Goal: Task Accomplishment & Management: Manage account settings

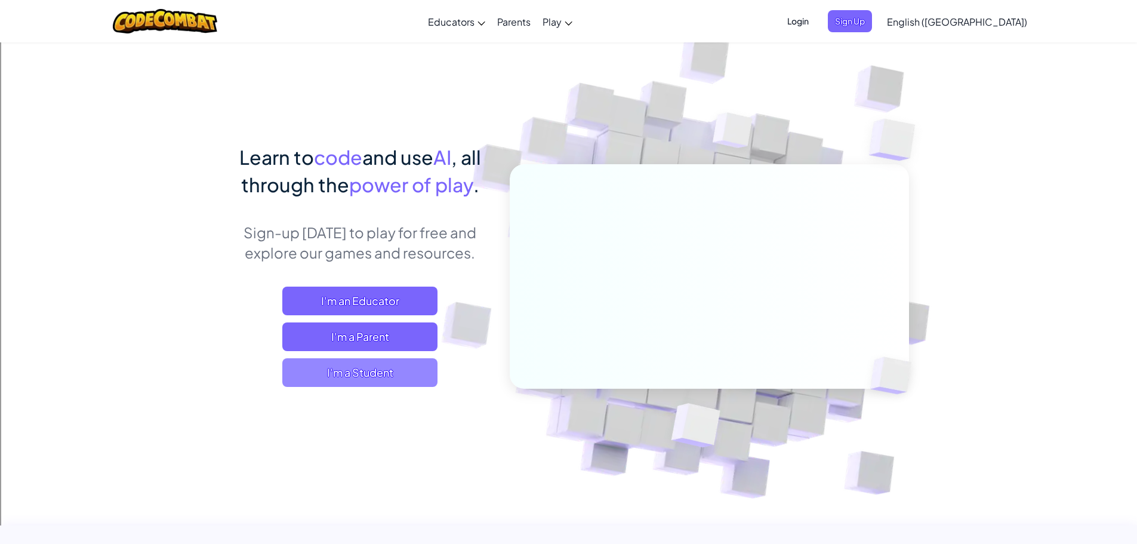
click at [392, 380] on span "I'm a Student" at bounding box center [359, 372] width 155 height 29
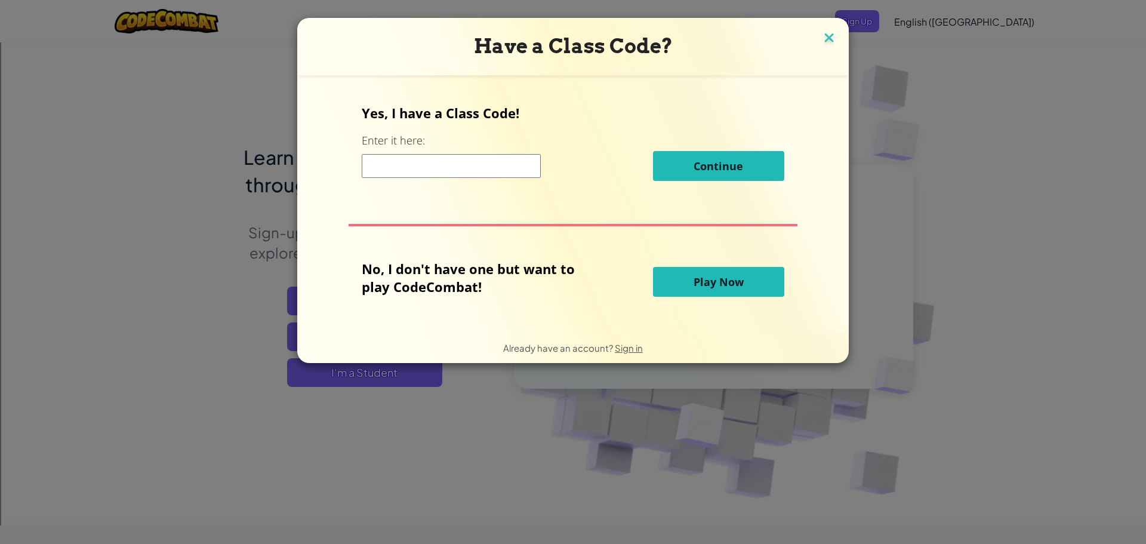
click at [821, 40] on img at bounding box center [829, 39] width 16 height 18
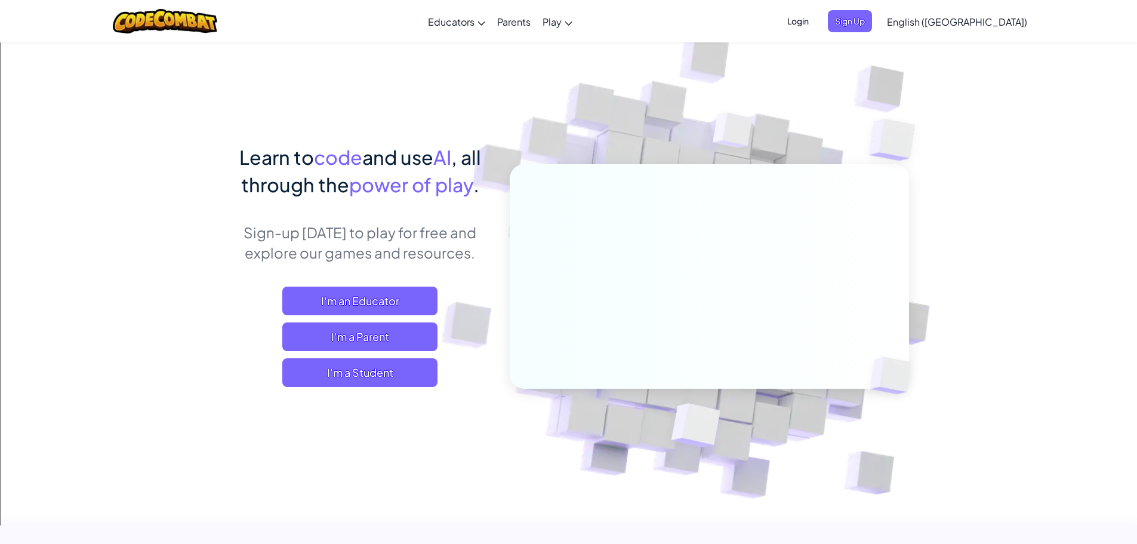
click at [816, 25] on span "Login" at bounding box center [798, 21] width 36 height 22
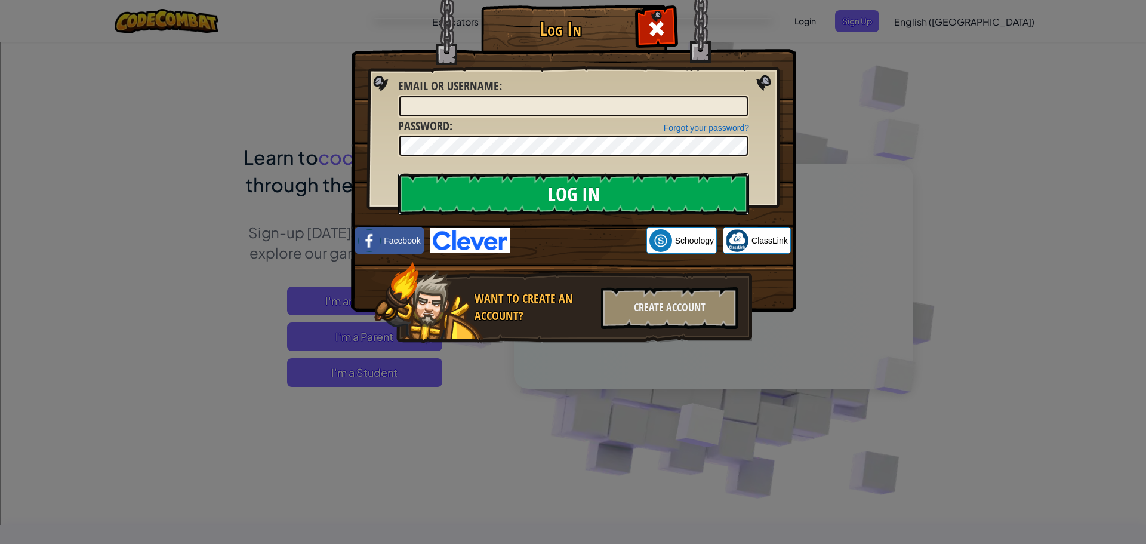
click at [598, 181] on input "Log In" at bounding box center [573, 194] width 351 height 42
